Goal: Transaction & Acquisition: Purchase product/service

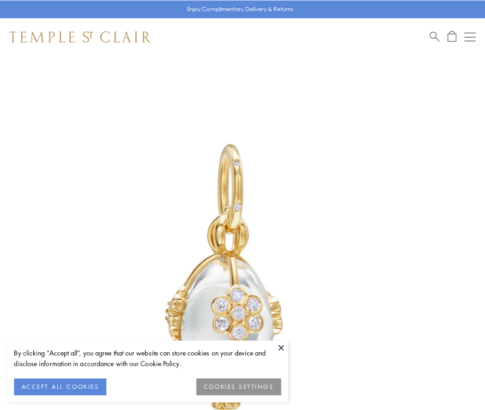
scroll to position [8, 0]
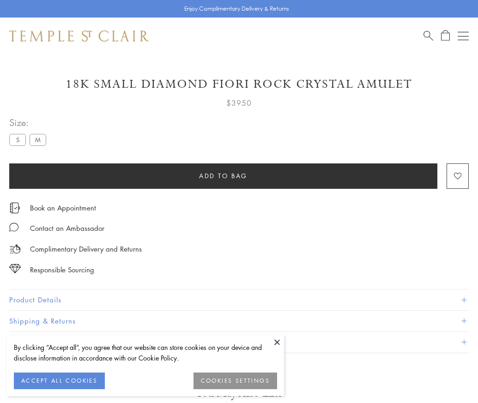
click at [223, 175] on span "Add to bag" at bounding box center [223, 176] width 48 height 10
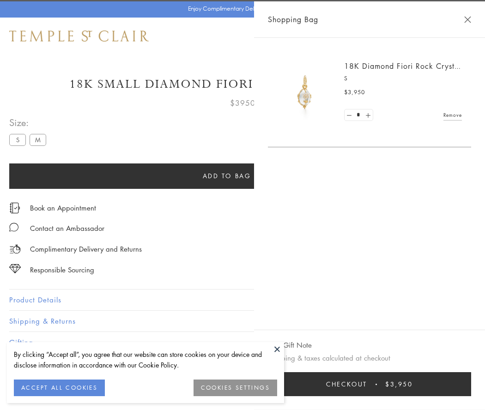
click at [435, 384] on button "Checkout $3,950" at bounding box center [369, 384] width 203 height 24
